Goal: Task Accomplishment & Management: Use online tool/utility

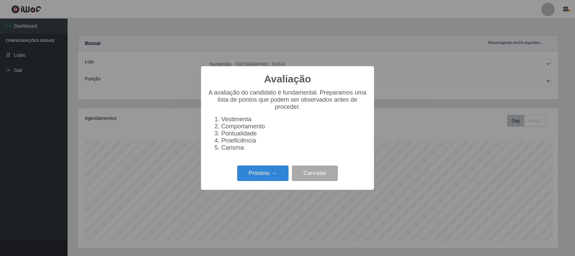
select select "420"
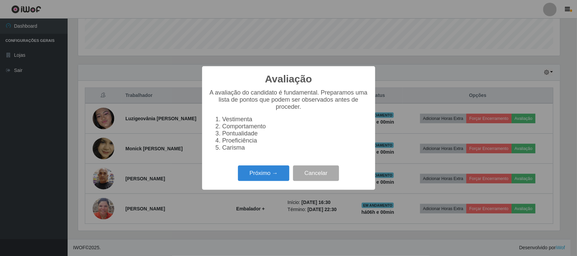
scroll to position [141, 482]
click at [278, 179] on button "Próximo →" at bounding box center [263, 174] width 51 height 16
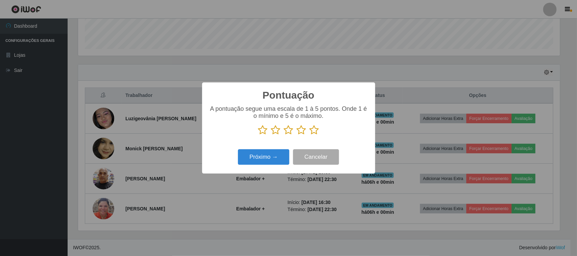
scroll to position [337978, 337635]
click at [315, 134] on icon at bounding box center [314, 130] width 9 height 10
click at [310, 135] on input "radio" at bounding box center [310, 135] width 0 height 0
click at [276, 156] on button "Próximo →" at bounding box center [263, 157] width 51 height 16
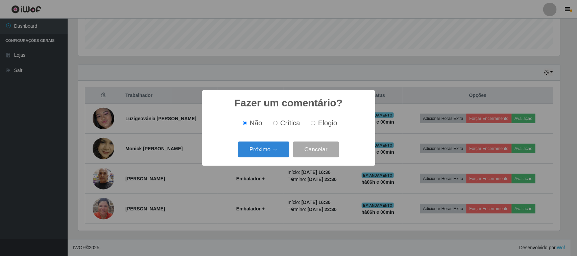
drag, startPoint x: 319, startPoint y: 124, endPoint x: 289, endPoint y: 146, distance: 36.5
click at [319, 125] on span "Elogio" at bounding box center [327, 122] width 19 height 7
click at [315, 125] on input "Elogio" at bounding box center [313, 123] width 4 height 4
radio input "true"
click at [275, 150] on button "Próximo →" at bounding box center [263, 150] width 51 height 16
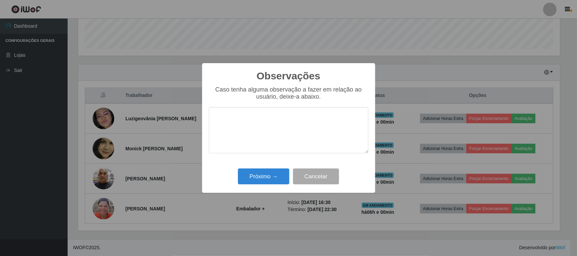
click at [296, 122] on textarea at bounding box center [289, 130] width 160 height 46
type textarea "pontual"
click at [269, 174] on button "Próximo →" at bounding box center [263, 177] width 51 height 16
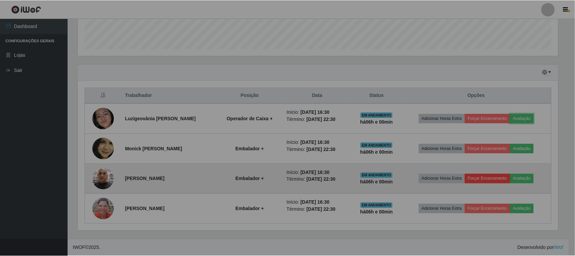
scroll to position [141, 487]
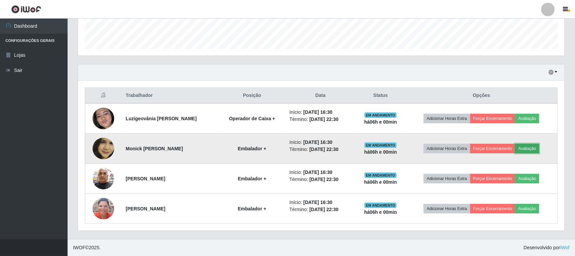
click at [528, 152] on button "Avaliação" at bounding box center [528, 148] width 24 height 9
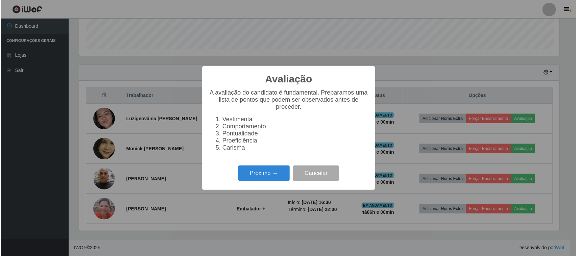
scroll to position [141, 482]
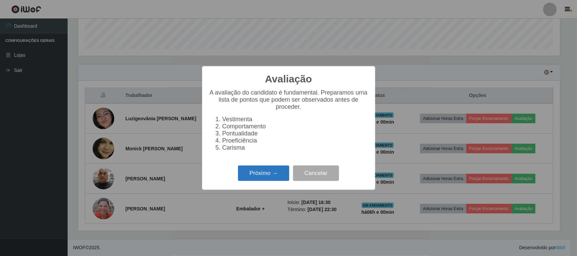
click at [259, 180] on button "Próximo →" at bounding box center [263, 174] width 51 height 16
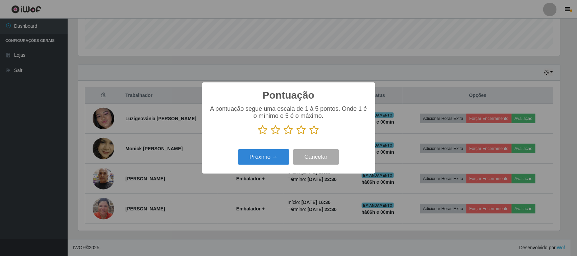
click at [317, 128] on icon at bounding box center [314, 130] width 9 height 10
click at [310, 135] on input "radio" at bounding box center [310, 135] width 0 height 0
click at [277, 155] on button "Próximo →" at bounding box center [263, 157] width 51 height 16
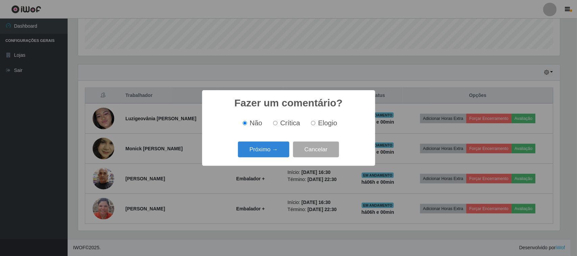
click at [311, 131] on div "Não Crítica Elogio" at bounding box center [289, 123] width 160 height 20
click at [320, 126] on span "Elogio" at bounding box center [327, 122] width 19 height 7
click at [315, 125] on input "Elogio" at bounding box center [313, 123] width 4 height 4
radio input "true"
click at [272, 152] on button "Próximo →" at bounding box center [263, 150] width 51 height 16
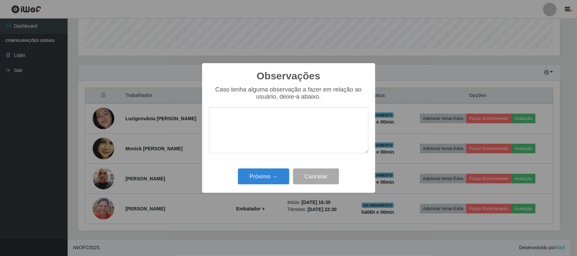
click at [293, 126] on textarea at bounding box center [289, 130] width 160 height 46
type textarea "presta um bom atendimento"
click at [266, 177] on button "Próximo →" at bounding box center [263, 177] width 51 height 16
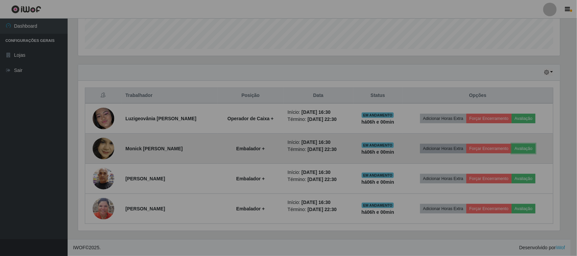
scroll to position [141, 487]
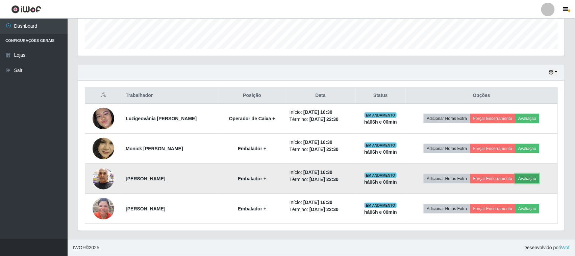
click at [531, 181] on button "Avaliação" at bounding box center [528, 178] width 24 height 9
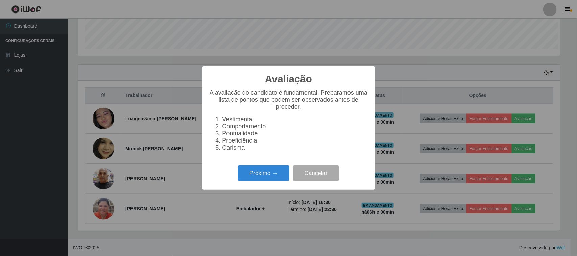
scroll to position [141, 482]
click at [268, 179] on button "Próximo →" at bounding box center [263, 174] width 51 height 16
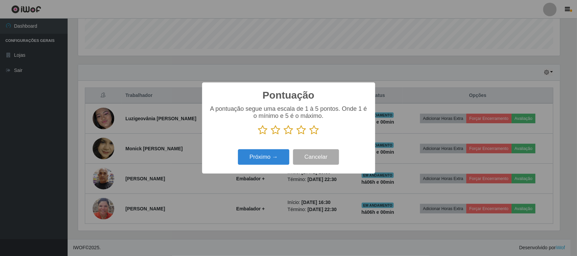
click at [317, 132] on icon at bounding box center [314, 130] width 9 height 10
click at [310, 135] on input "radio" at bounding box center [310, 135] width 0 height 0
click at [290, 155] on div "Próximo → Cancelar" at bounding box center [289, 156] width 160 height 19
click at [288, 155] on button "Próximo →" at bounding box center [263, 157] width 51 height 16
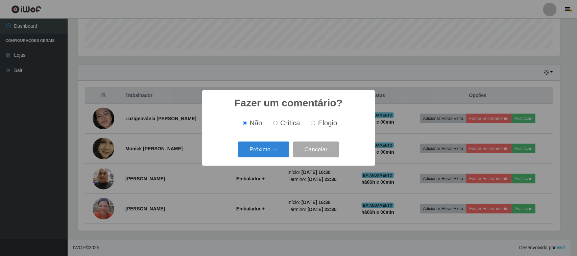
click at [317, 124] on label "Elogio" at bounding box center [322, 123] width 29 height 8
click at [315, 124] on input "Elogio" at bounding box center [313, 123] width 4 height 4
radio input "true"
click at [267, 159] on div "Próximo → Cancelar" at bounding box center [289, 149] width 160 height 19
click at [280, 147] on button "Próximo →" at bounding box center [263, 150] width 51 height 16
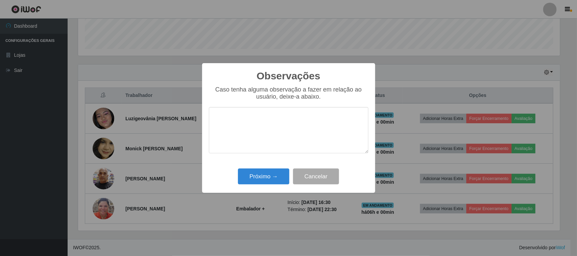
click at [297, 129] on textarea at bounding box center [289, 130] width 160 height 46
type textarea "pontual"
click at [259, 180] on button "Próximo →" at bounding box center [263, 177] width 51 height 16
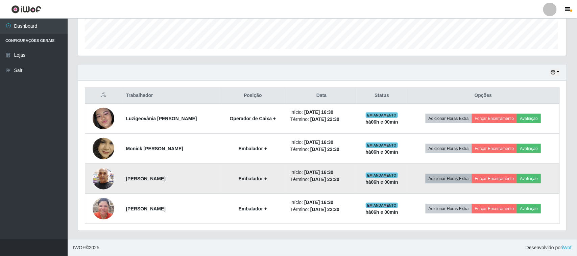
scroll to position [141, 487]
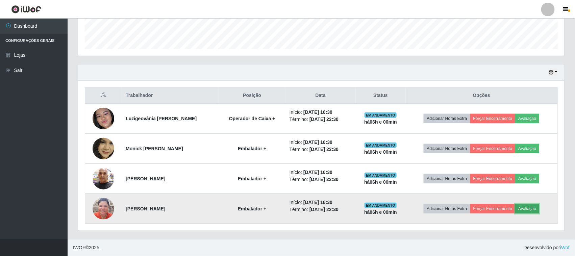
click at [526, 206] on button "Avaliação" at bounding box center [528, 208] width 24 height 9
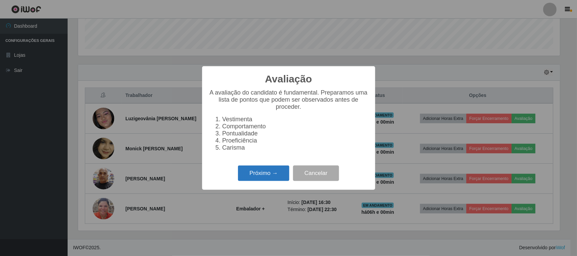
click at [261, 179] on button "Próximo →" at bounding box center [263, 174] width 51 height 16
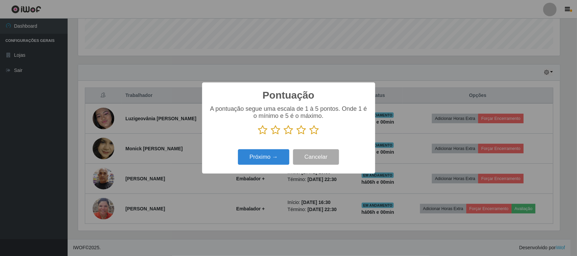
scroll to position [337978, 337635]
click at [312, 132] on icon at bounding box center [314, 130] width 9 height 10
click at [310, 135] on input "radio" at bounding box center [310, 135] width 0 height 0
click at [277, 158] on button "Próximo →" at bounding box center [263, 157] width 51 height 16
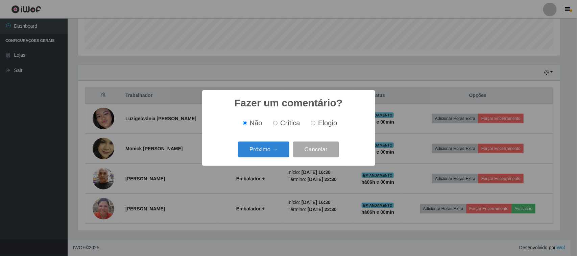
click at [316, 128] on div "Não Crítica Elogio" at bounding box center [289, 123] width 160 height 20
click at [311, 123] on input "Elogio" at bounding box center [313, 123] width 4 height 4
radio input "true"
click at [276, 144] on button "Próximo →" at bounding box center [263, 150] width 51 height 16
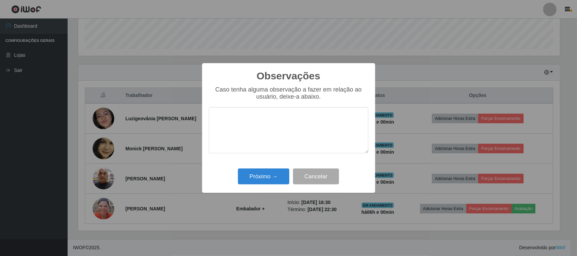
click at [293, 123] on textarea at bounding box center [289, 130] width 160 height 46
type textarea "pontual"
click at [267, 180] on button "Próximo →" at bounding box center [263, 177] width 51 height 16
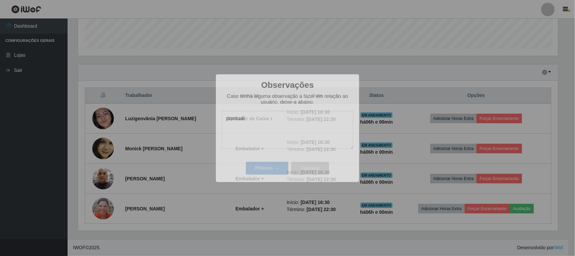
scroll to position [141, 487]
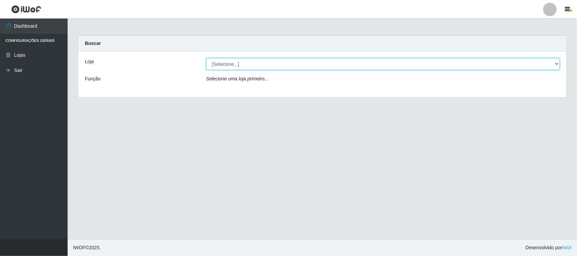
click at [313, 69] on select "[Selecione...] Nordestão - [GEOGRAPHIC_DATA]" at bounding box center [383, 64] width 354 height 12
select select "420"
click at [206, 58] on select "[Selecione...] Nordestão - [GEOGRAPHIC_DATA]" at bounding box center [383, 64] width 354 height 12
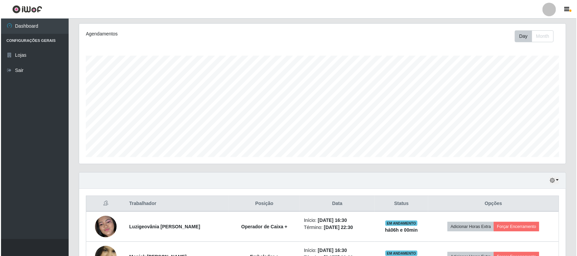
scroll to position [193, 0]
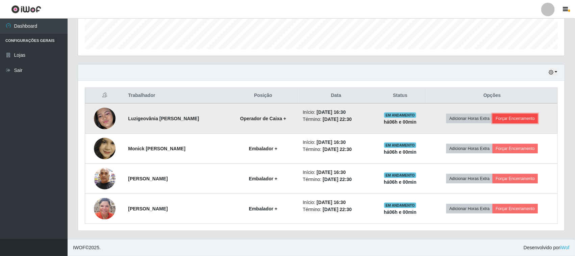
click at [508, 121] on button "Forçar Encerramento" at bounding box center [515, 118] width 45 height 9
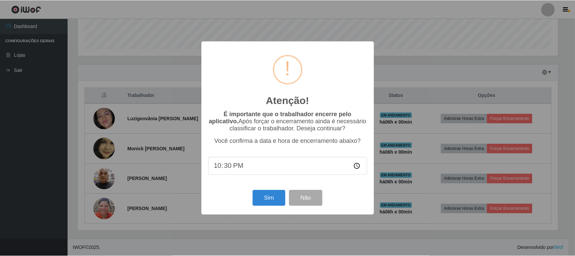
scroll to position [141, 482]
click at [262, 200] on button "Sim" at bounding box center [270, 198] width 33 height 16
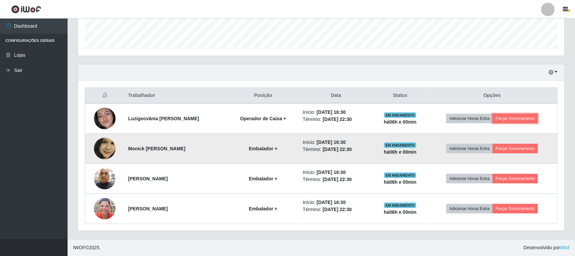
scroll to position [141, 487]
click at [504, 145] on button "Forçar Encerramento" at bounding box center [515, 148] width 45 height 9
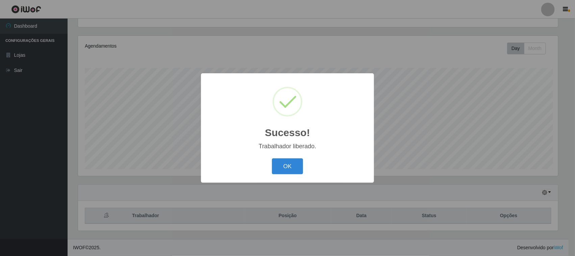
scroll to position [141, 482]
click at [297, 162] on button "OK" at bounding box center [288, 167] width 31 height 16
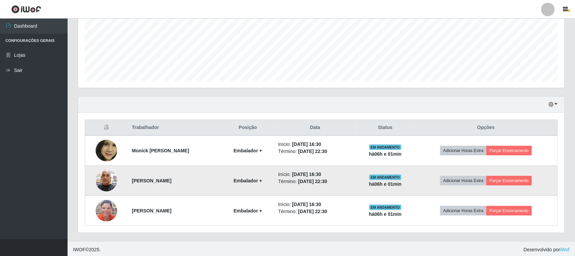
scroll to position [163, 0]
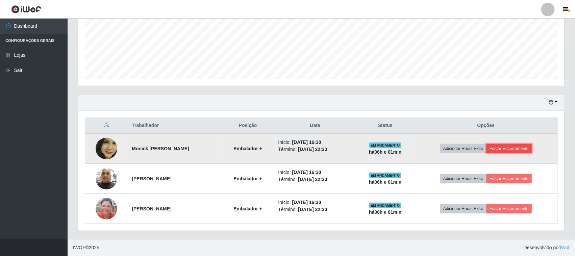
click at [501, 150] on button "Forçar Encerramento" at bounding box center [509, 148] width 45 height 9
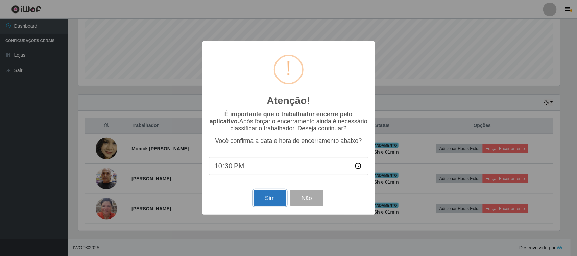
click at [272, 198] on button "Sim" at bounding box center [270, 198] width 33 height 16
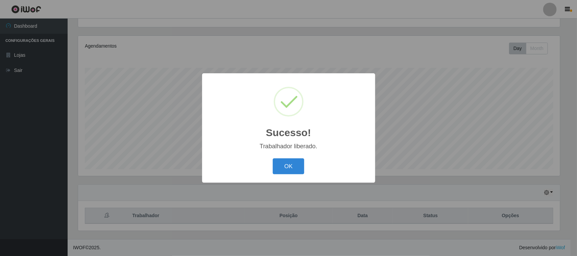
click at [518, 180] on div "Sucesso! × Trabalhador liberado. OK Cancel" at bounding box center [288, 128] width 577 height 256
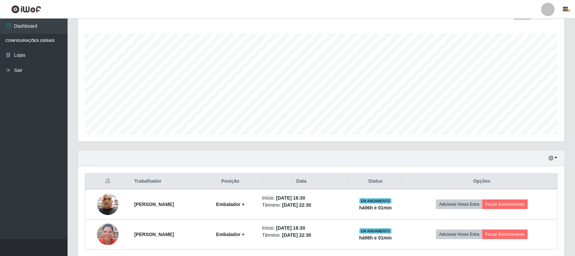
scroll to position [133, 0]
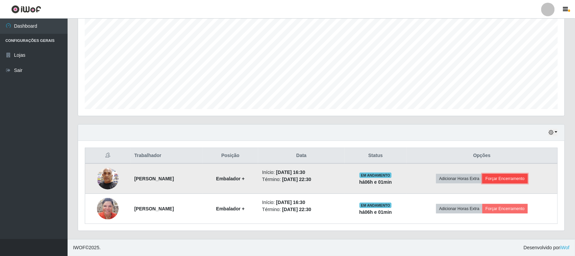
click at [500, 179] on button "Forçar Encerramento" at bounding box center [505, 178] width 45 height 9
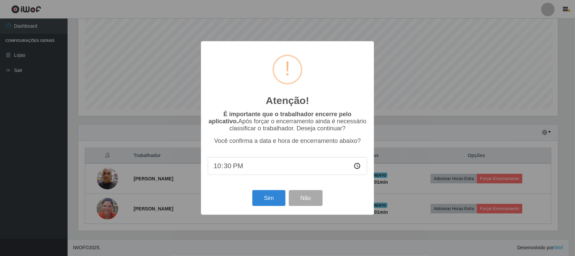
scroll to position [141, 482]
click at [256, 200] on button "Sim" at bounding box center [270, 198] width 33 height 16
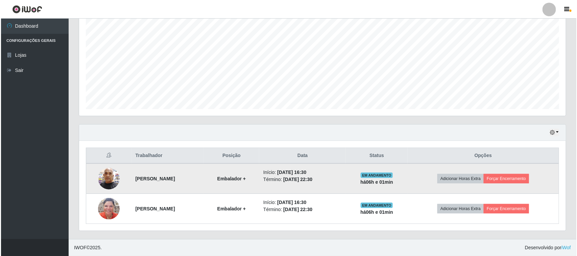
scroll to position [0, 0]
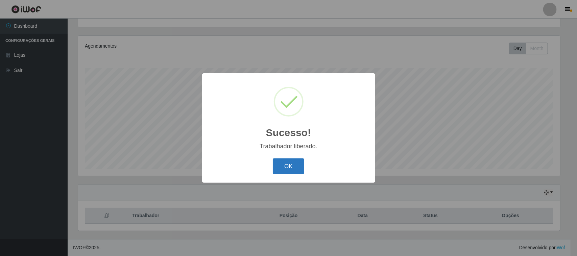
click at [291, 168] on button "OK" at bounding box center [288, 167] width 31 height 16
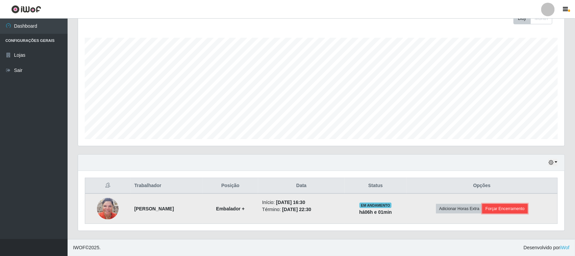
click at [516, 207] on button "Forçar Encerramento" at bounding box center [505, 208] width 45 height 9
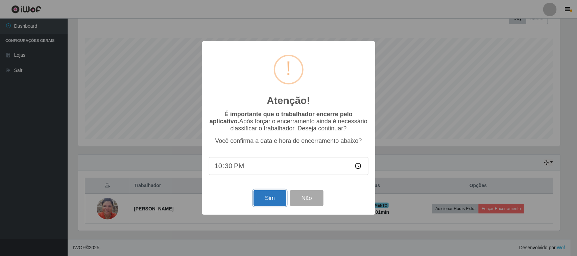
click at [269, 194] on button "Sim" at bounding box center [270, 198] width 33 height 16
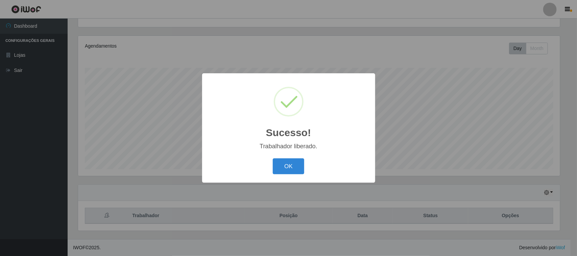
click at [292, 159] on div "OK Cancel" at bounding box center [289, 166] width 160 height 19
click at [287, 166] on button "OK" at bounding box center [288, 167] width 31 height 16
